Goal: Obtain resource: Download file/media

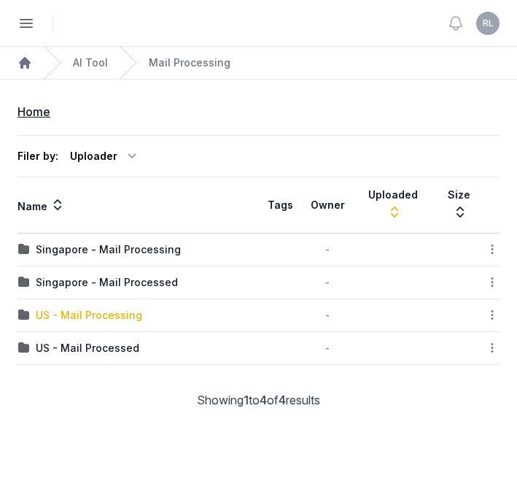
click at [109, 318] on div "US - Mail Processing" at bounding box center [89, 315] width 107 height 15
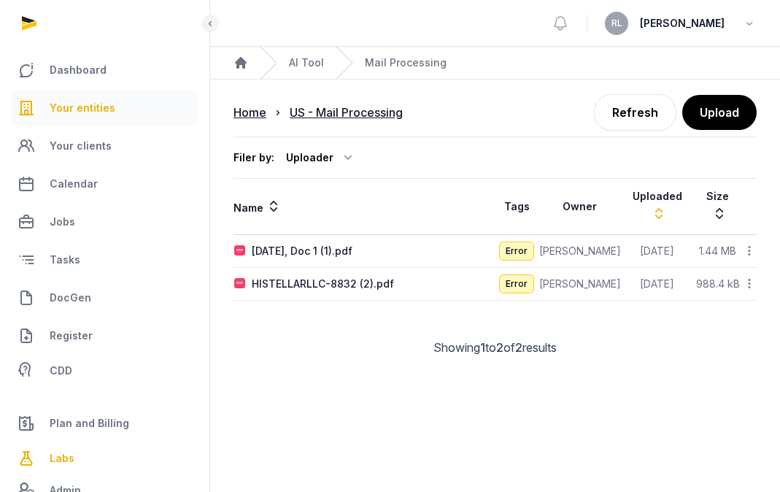
click at [101, 107] on span "Your entities" at bounding box center [83, 108] width 66 height 18
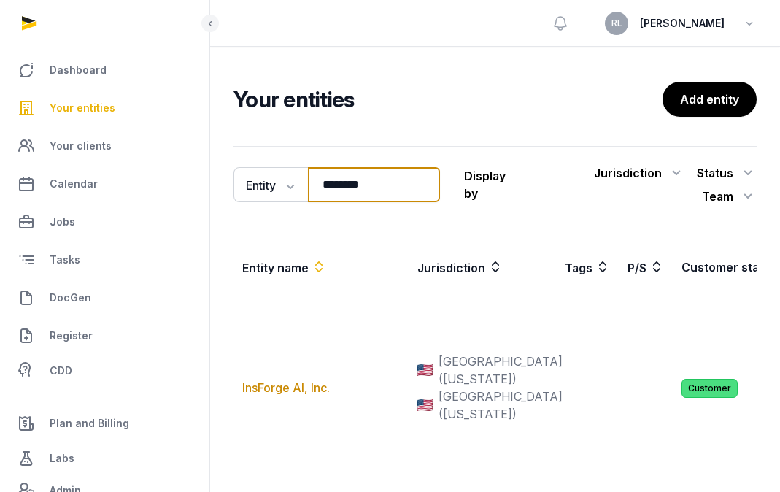
click at [387, 182] on input "********" at bounding box center [374, 184] width 132 height 35
type input "*"
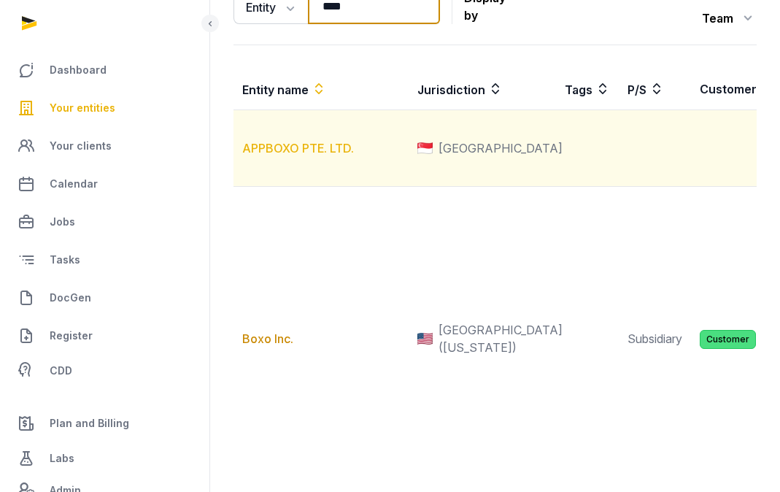
scroll to position [187, 0]
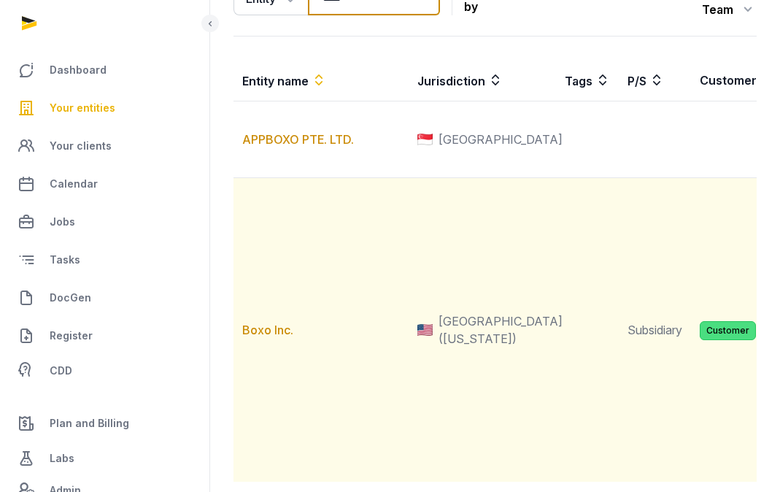
type input "****"
click at [328, 339] on td "Boxo Inc." at bounding box center [320, 330] width 175 height 304
click at [284, 337] on link "Boxo Inc." at bounding box center [267, 330] width 51 height 15
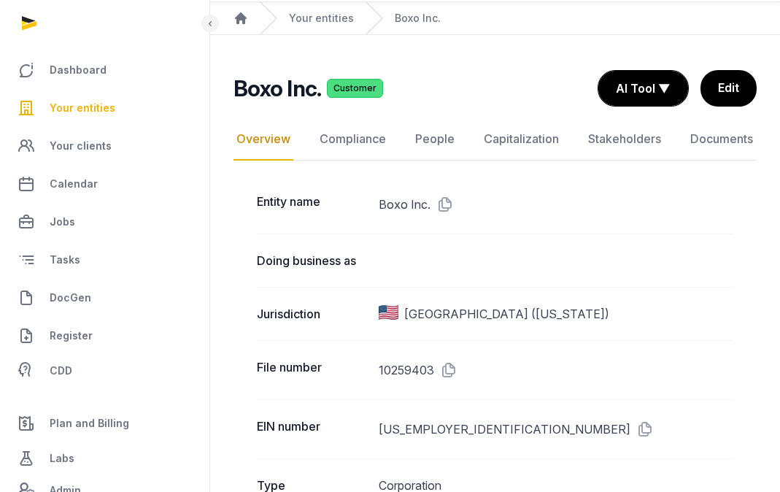
scroll to position [46, 0]
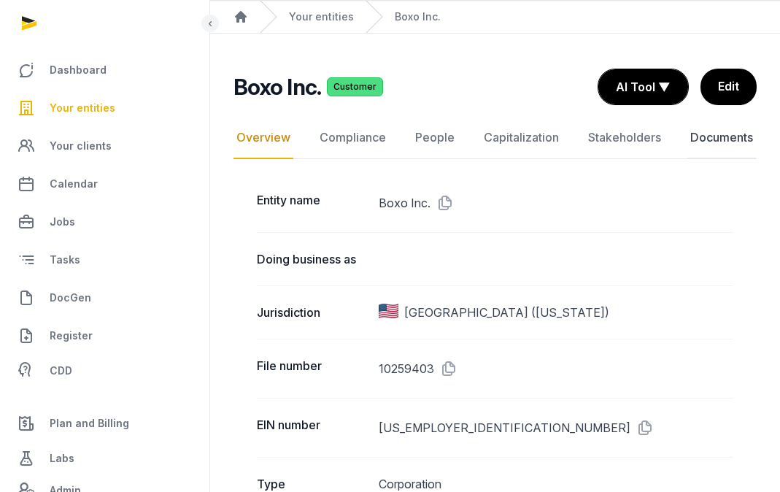
click at [517, 132] on link "Documents" at bounding box center [721, 138] width 69 height 42
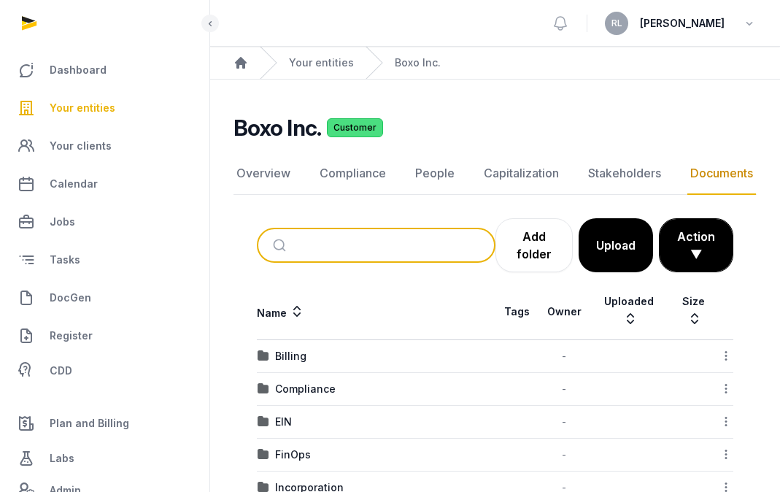
click at [417, 240] on input "search" at bounding box center [393, 245] width 190 height 32
type input "***"
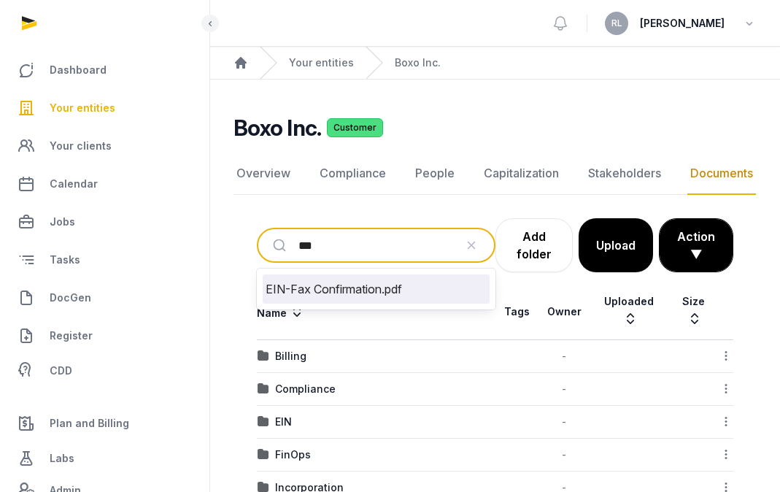
click at [374, 289] on li "EIN-Fax Confirmation.pdf" at bounding box center [376, 288] width 227 height 29
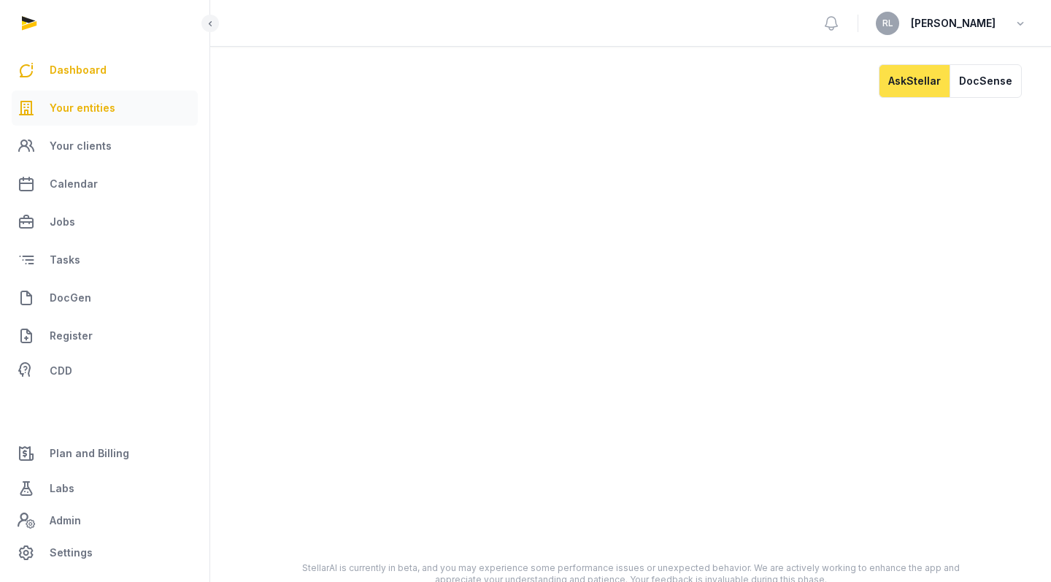
click at [112, 108] on link "Your entities" at bounding box center [105, 107] width 186 height 35
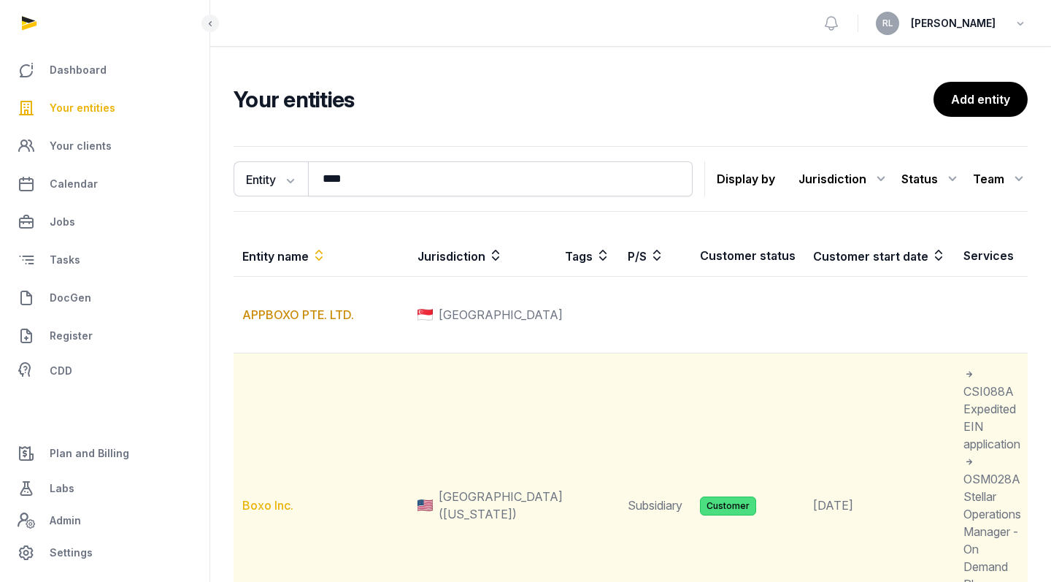
click at [266, 512] on link "Boxo Inc." at bounding box center [267, 505] width 51 height 15
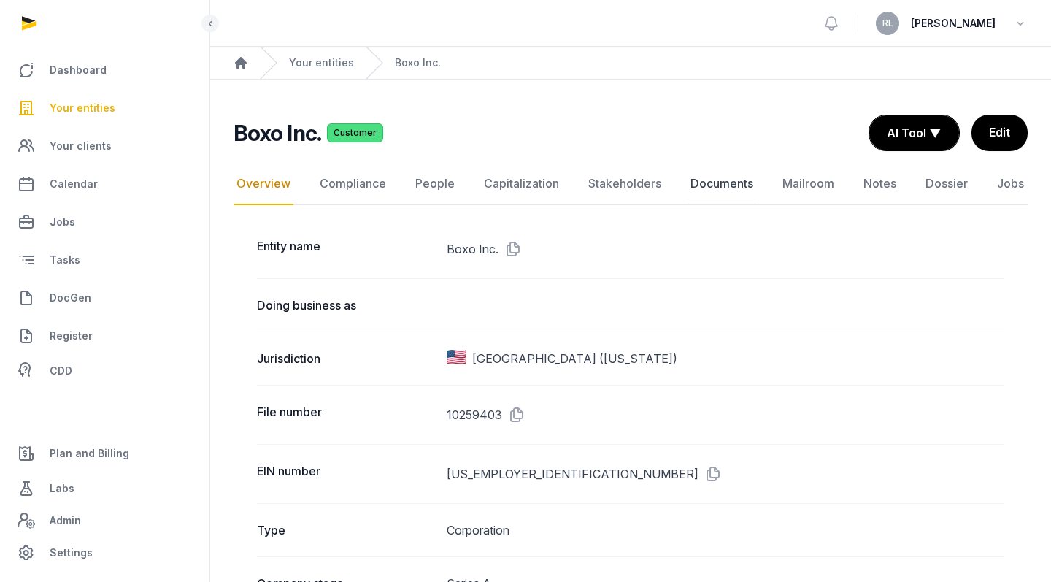
click at [734, 187] on link "Documents" at bounding box center [721, 184] width 69 height 42
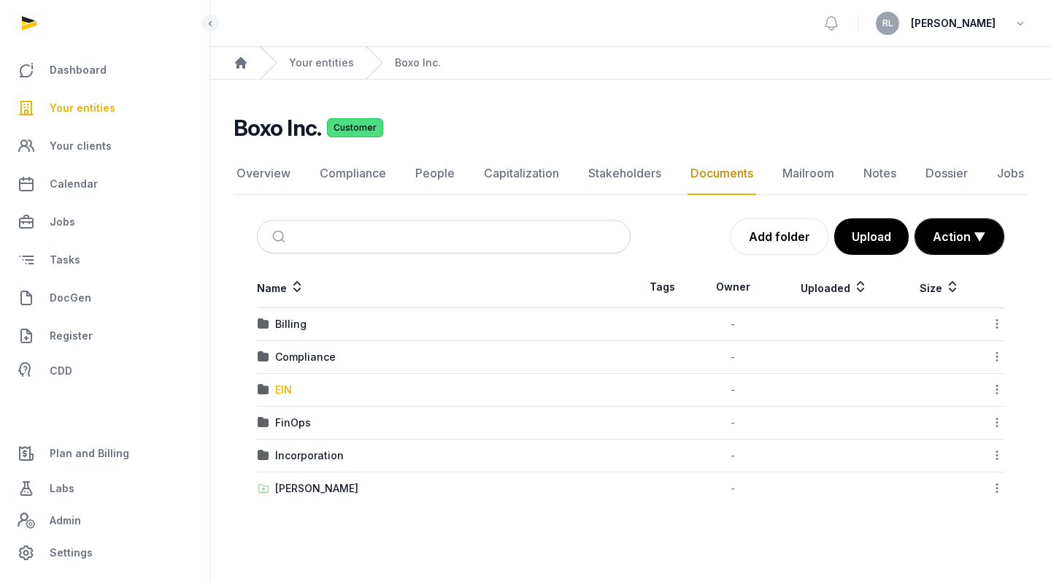
click at [284, 389] on div "EIN" at bounding box center [283, 389] width 17 height 15
click at [284, 389] on div "Name Tags Owner Uploaded Size Billing - Download Folder Edit properties Change …" at bounding box center [630, 385] width 794 height 238
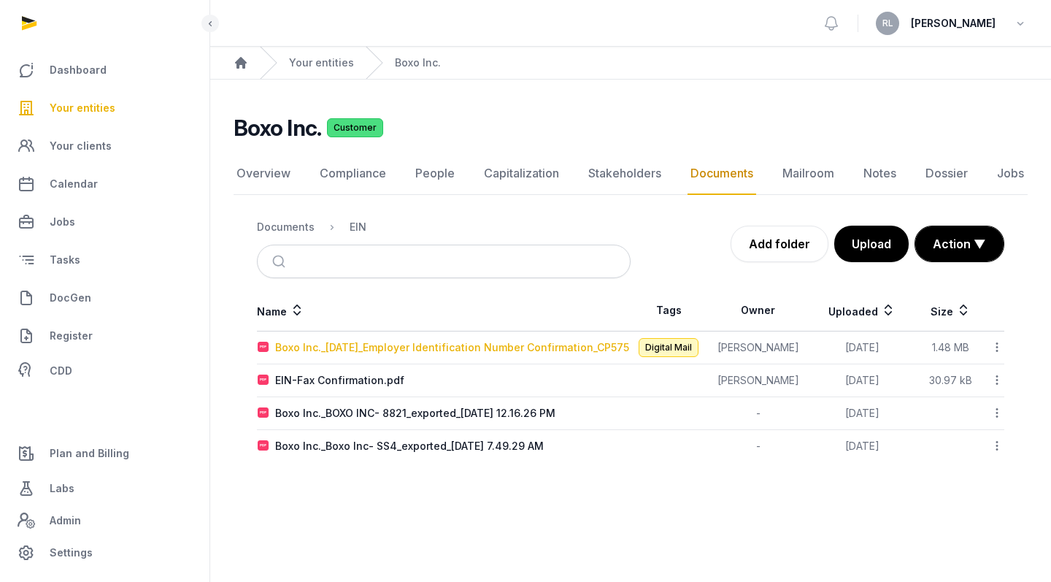
click at [324, 354] on div "Boxo Inc._[DATE]_Employer Identification Number Confirmation_CP575" at bounding box center [452, 347] width 354 height 15
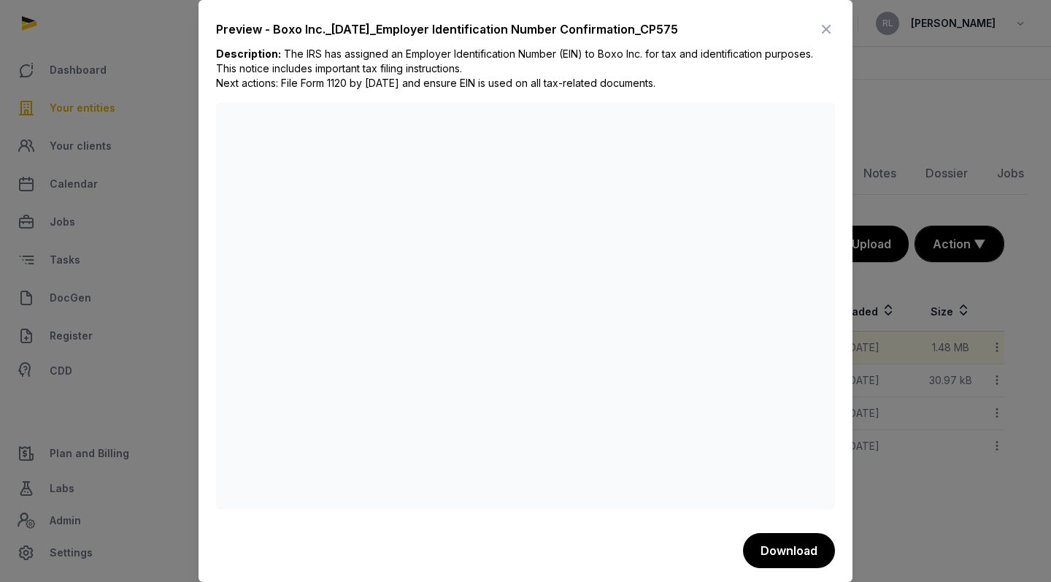
click at [827, 26] on icon at bounding box center [826, 29] width 18 height 23
